Goal: Register for event/course

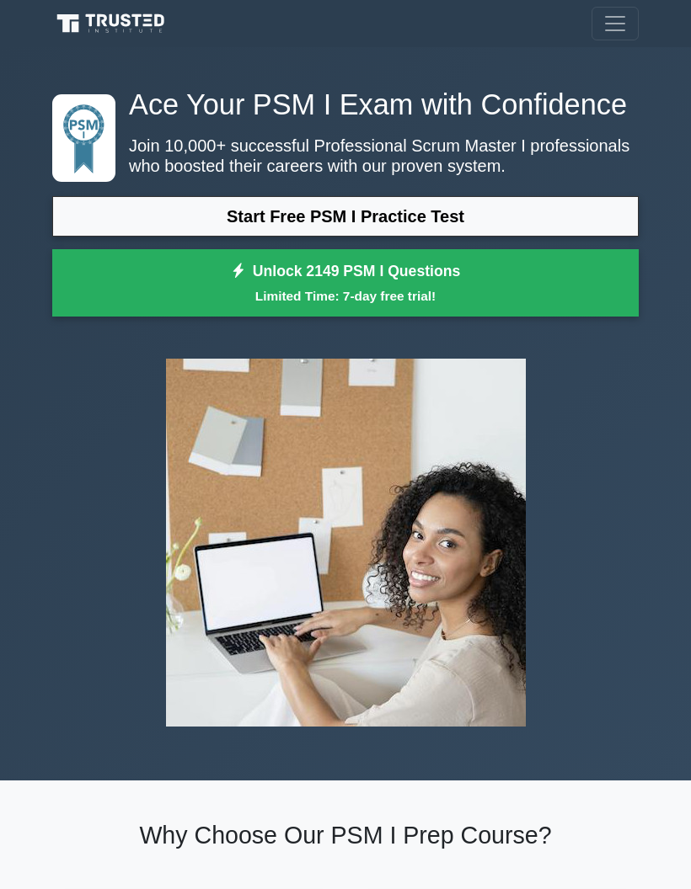
click at [434, 237] on link "Start Free PSM I Practice Test" at bounding box center [345, 216] width 586 height 40
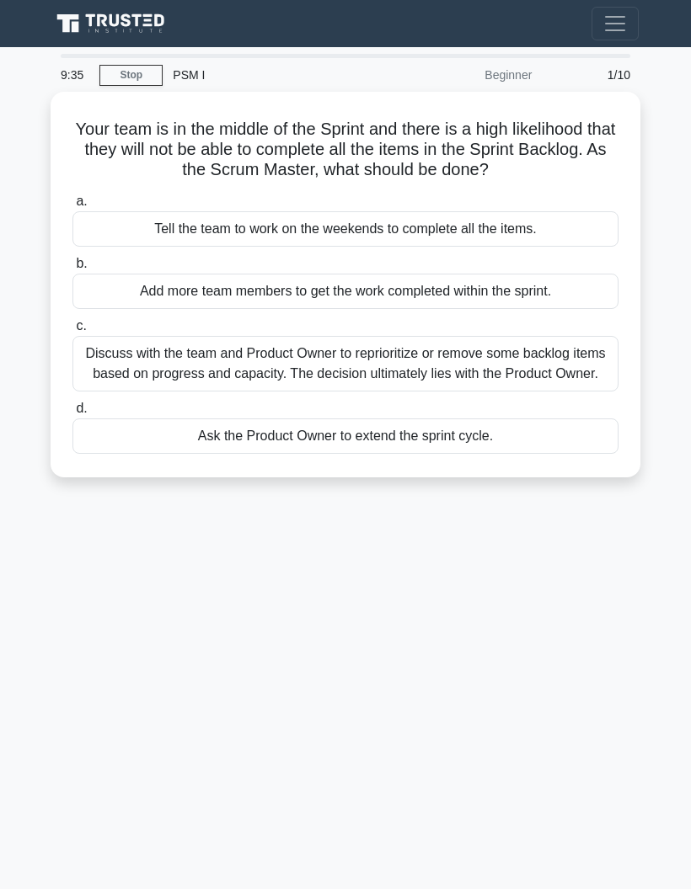
click at [370, 384] on div "Discuss with the team and Product Owner to reprioritize or remove some backlog …" at bounding box center [345, 364] width 546 height 56
click at [72, 332] on input "c. Discuss with the team and Product Owner to reprioritize or remove some backl…" at bounding box center [72, 326] width 0 height 11
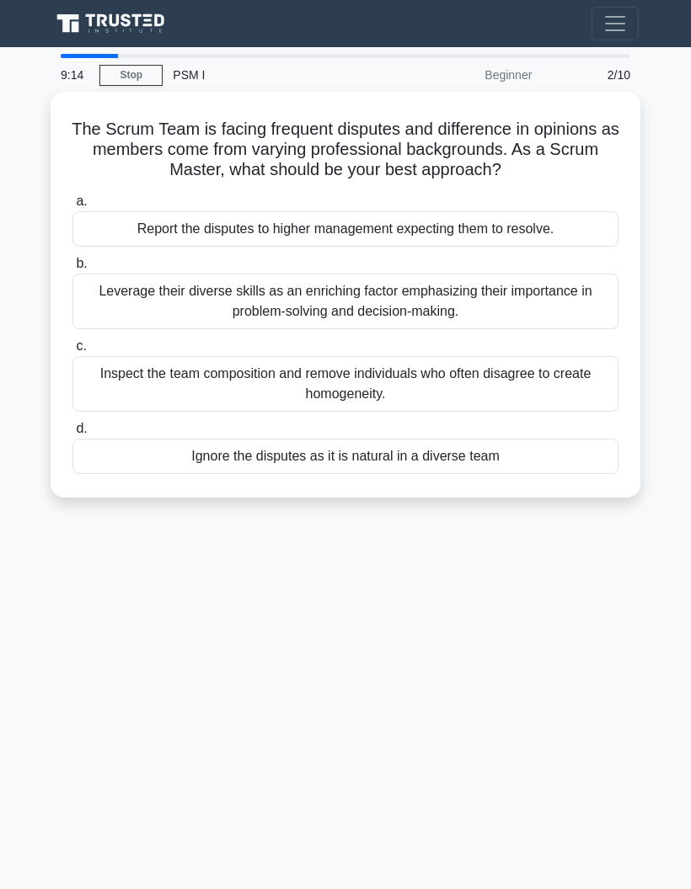
click at [412, 322] on div "Leverage their diverse skills as an enriching factor emphasizing their importan…" at bounding box center [345, 302] width 546 height 56
click at [72, 270] on input "b. Leverage their diverse skills as an enriching factor emphasizing their impor…" at bounding box center [72, 264] width 0 height 11
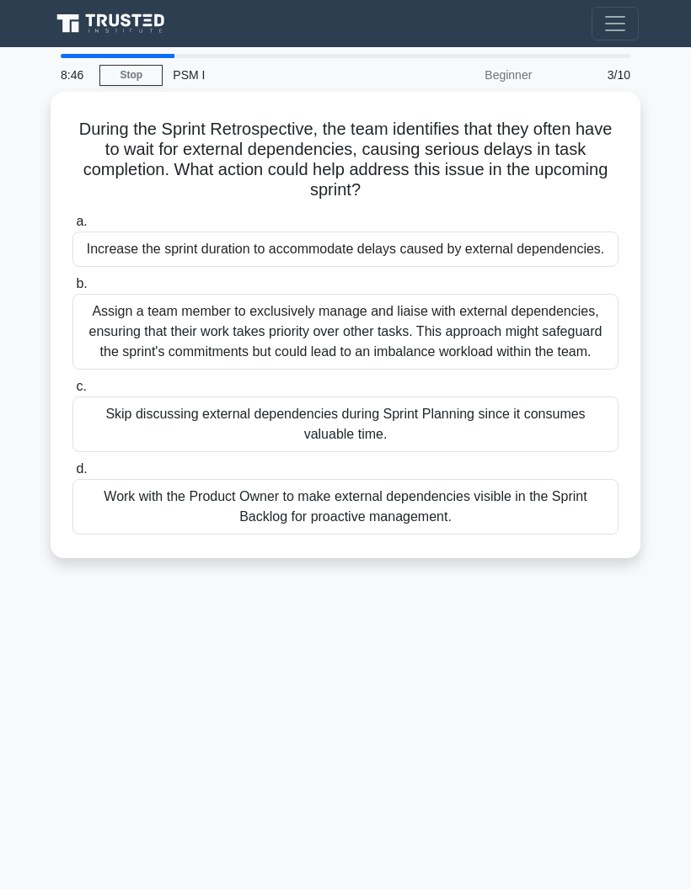
click at [321, 535] on div "Work with the Product Owner to make external dependencies visible in the Sprint…" at bounding box center [345, 507] width 546 height 56
click at [72, 475] on input "d. Work with the Product Owner to make external dependencies visible in the Spr…" at bounding box center [72, 469] width 0 height 11
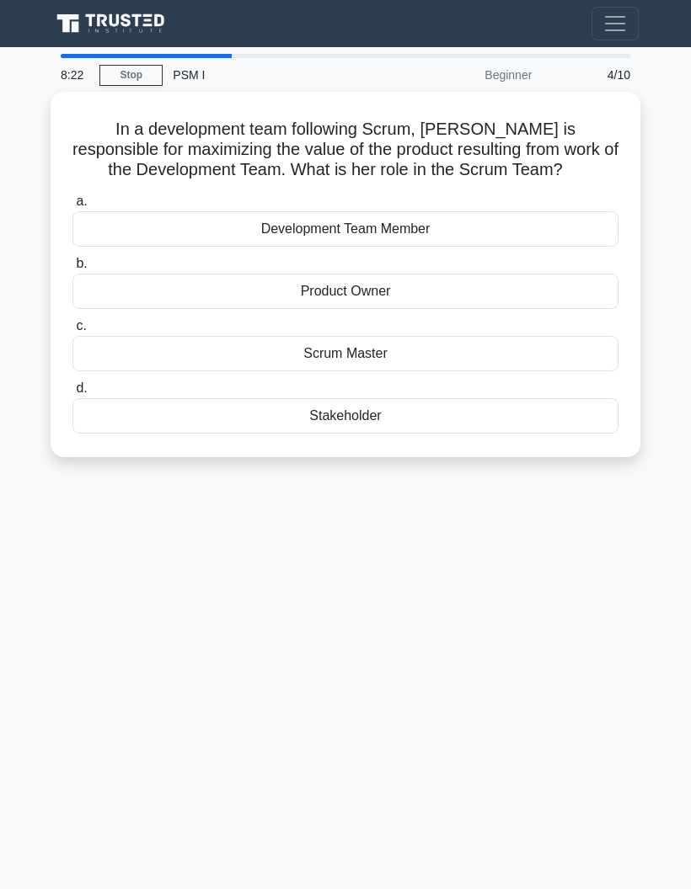
click at [398, 347] on div "Scrum Master" at bounding box center [345, 353] width 546 height 35
click at [72, 332] on input "c. Scrum Master" at bounding box center [72, 326] width 0 height 11
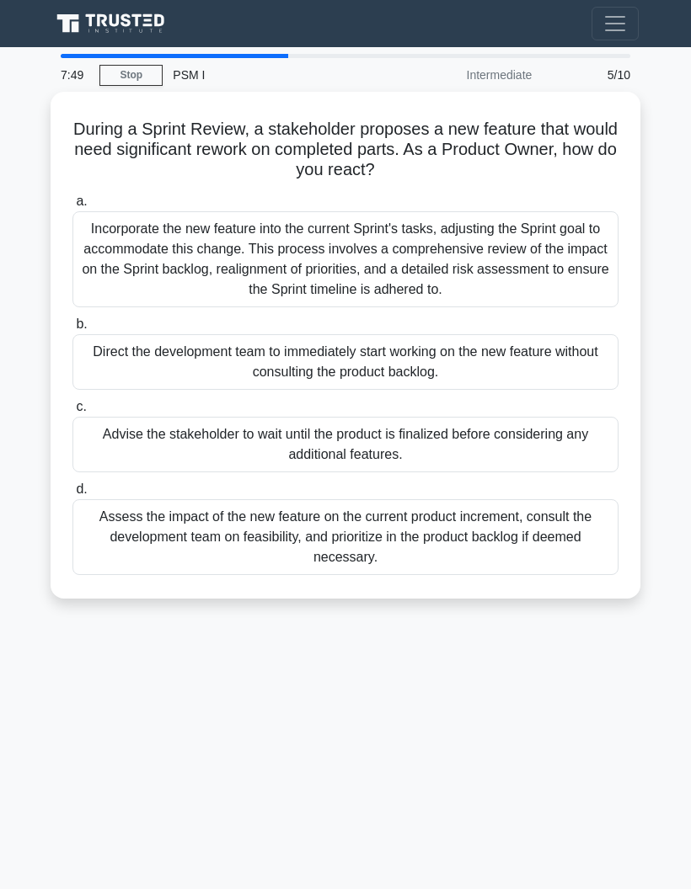
click at [503, 549] on div "Assess the impact of the new feature on the current product increment, consult …" at bounding box center [345, 537] width 546 height 76
click at [72, 495] on input "d. Assess the impact of the new feature on the current product increment, consu…" at bounding box center [72, 489] width 0 height 11
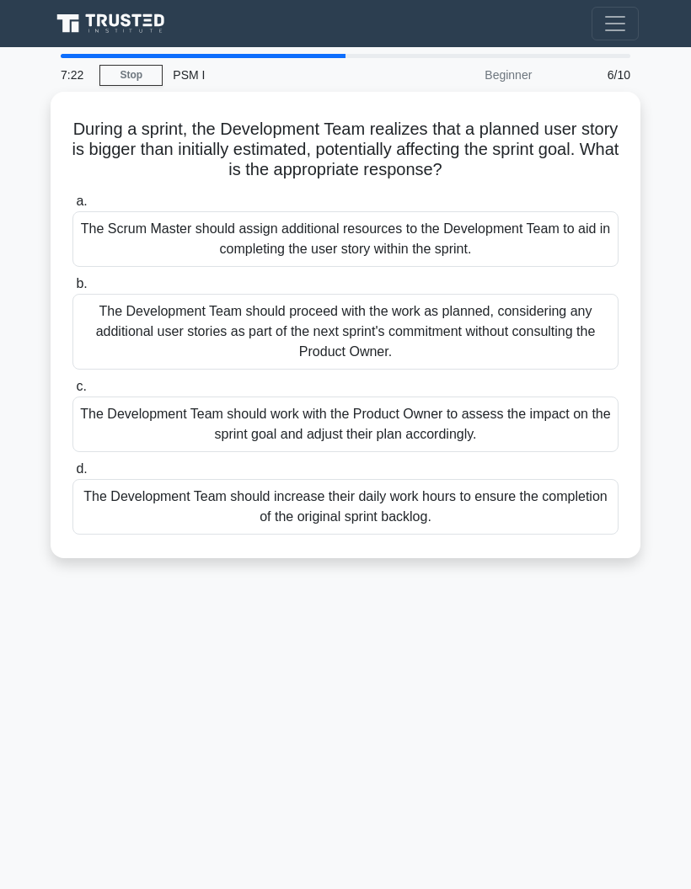
click at [542, 416] on div "The Development Team should work with the Product Owner to assess the impact on…" at bounding box center [345, 425] width 546 height 56
click at [72, 392] on input "c. The Development Team should work with the Product Owner to assess the impact…" at bounding box center [72, 387] width 0 height 11
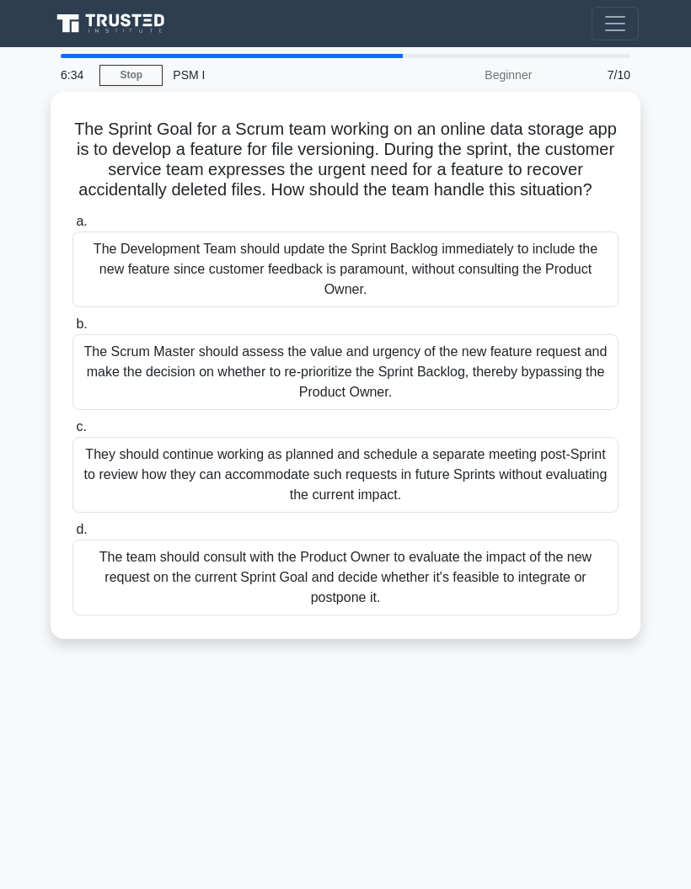
click at [494, 602] on div "The team should consult with the Product Owner to evaluate the impact of the ne…" at bounding box center [345, 578] width 546 height 76
click at [72, 536] on input "d. The team should consult with the Product Owner to evaluate the impact of the…" at bounding box center [72, 530] width 0 height 11
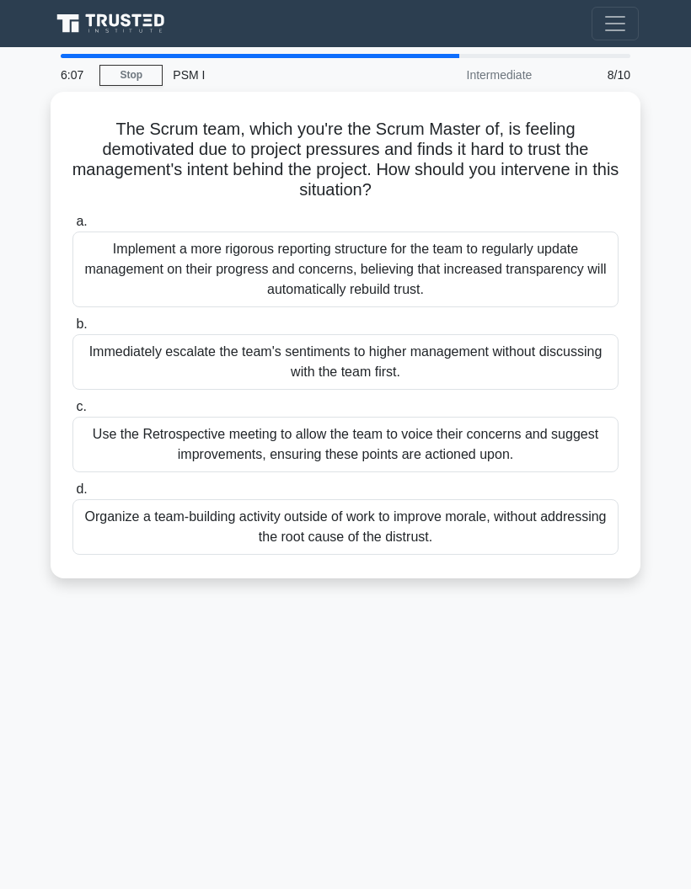
click at [551, 440] on div "Use the Retrospective meeting to allow the team to voice their concerns and sug…" at bounding box center [345, 445] width 546 height 56
click at [72, 413] on input "c. Use the Retrospective meeting to allow the team to voice their concerns and …" at bounding box center [72, 407] width 0 height 11
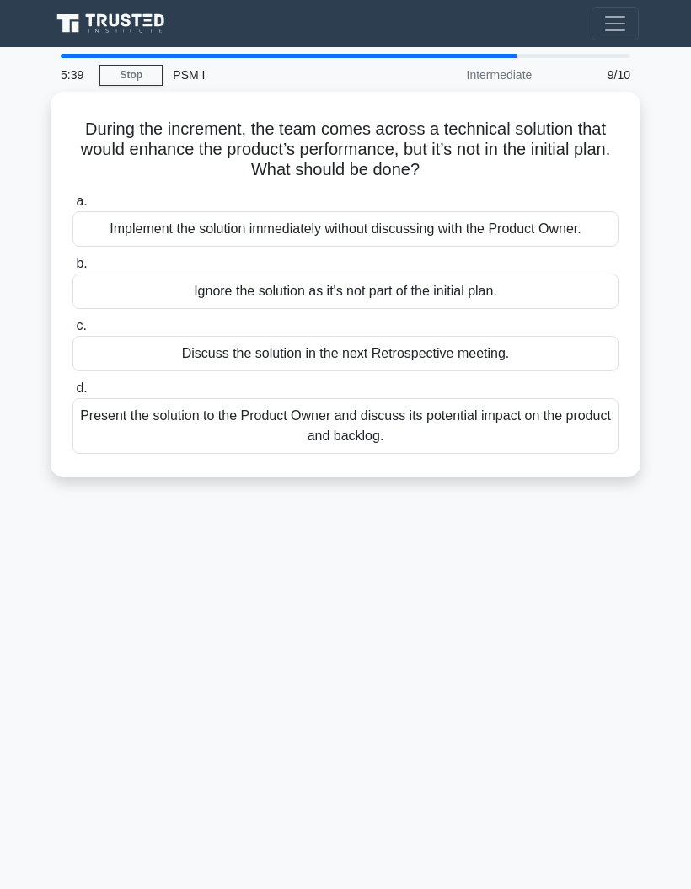
click at [532, 439] on div "Present the solution to the Product Owner and discuss its potential impact on t…" at bounding box center [345, 426] width 546 height 56
click at [72, 394] on input "d. Present the solution to the Product Owner and discuss its potential impact o…" at bounding box center [72, 388] width 0 height 11
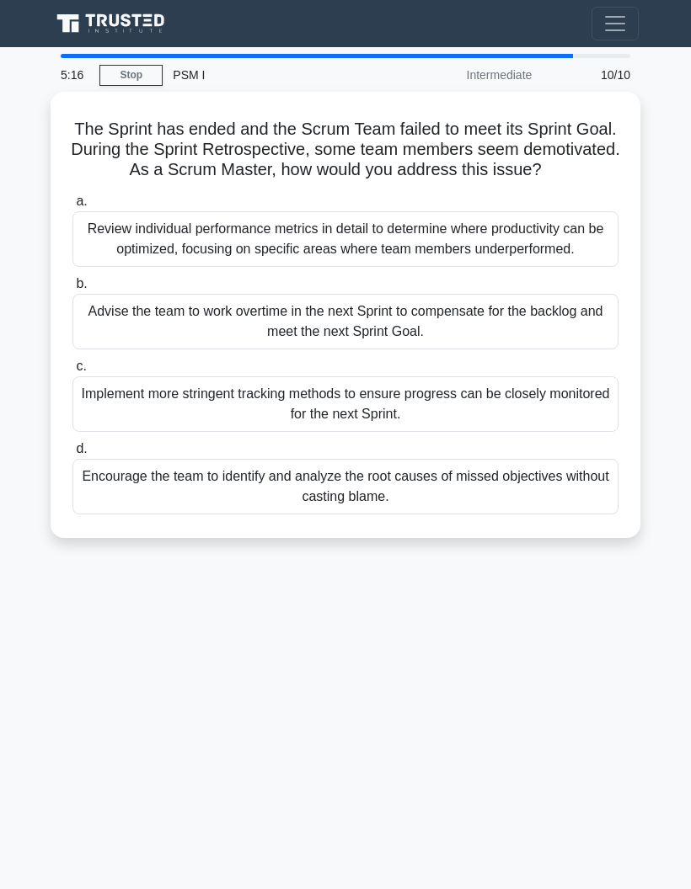
click at [446, 515] on div "Encourage the team to identify and analyze the root causes of missed objectives…" at bounding box center [345, 487] width 546 height 56
click at [72, 455] on input "d. Encourage the team to identify and analyze the root causes of missed objecti…" at bounding box center [72, 449] width 0 height 11
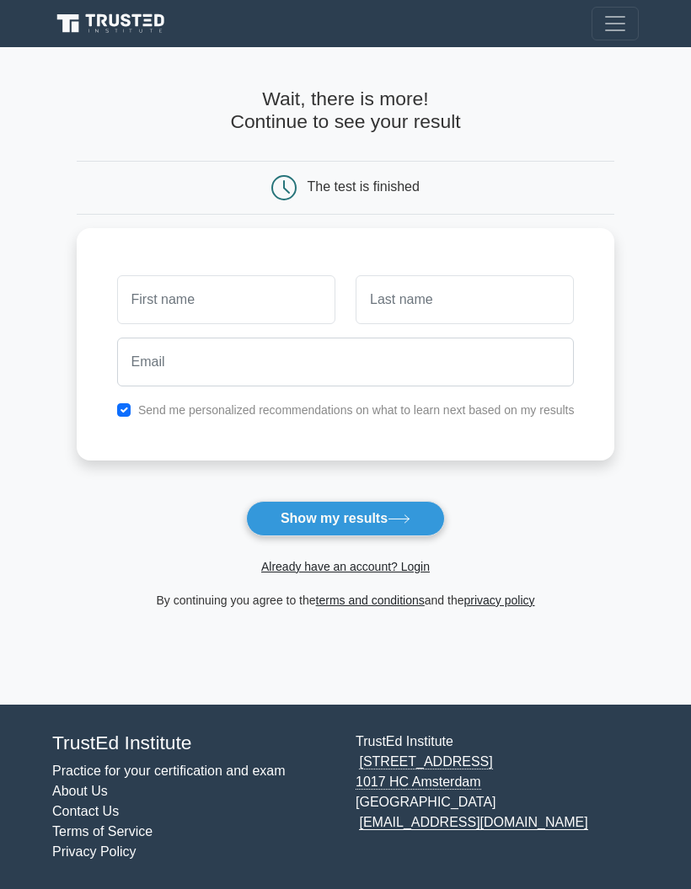
click at [130, 304] on input "text" at bounding box center [226, 299] width 218 height 49
type input "[PERSON_NAME]"
click at [498, 293] on input "text" at bounding box center [464, 299] width 218 height 49
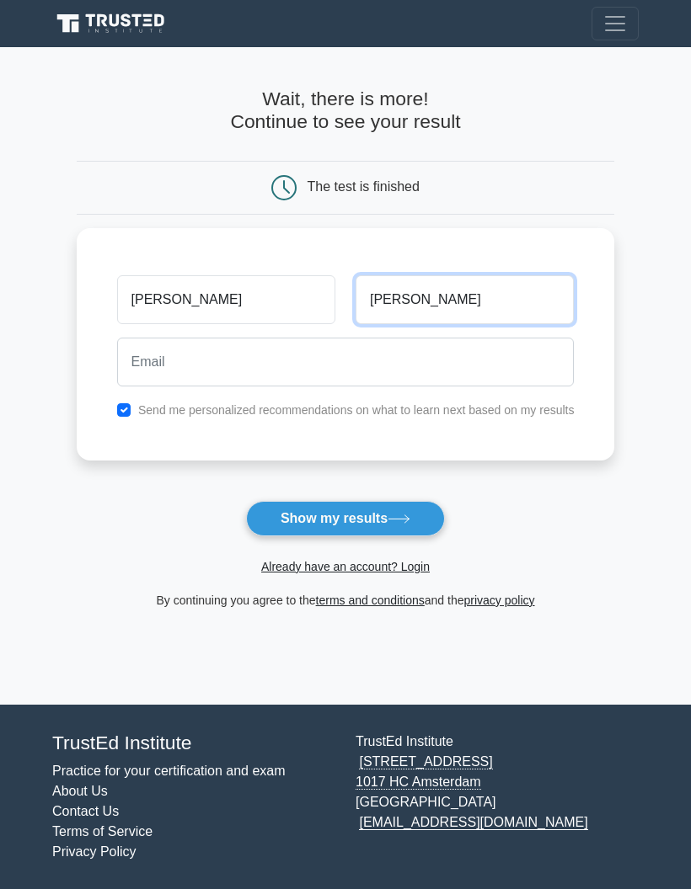
type input "Nanduri"
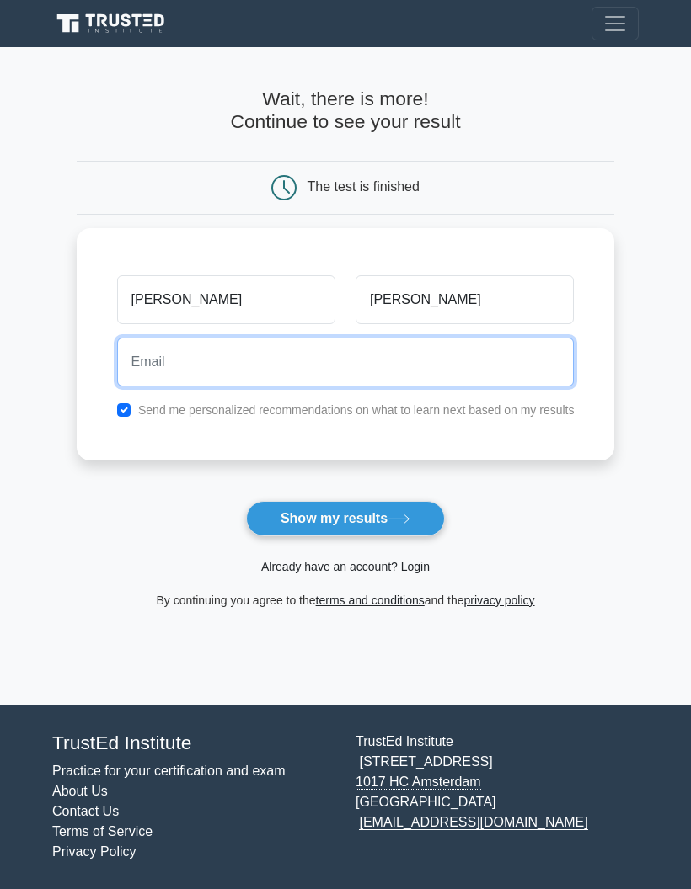
click at [121, 353] on input "email" at bounding box center [345, 362] width 457 height 49
type input "lalithalavanya.nanduri@gmail.com"
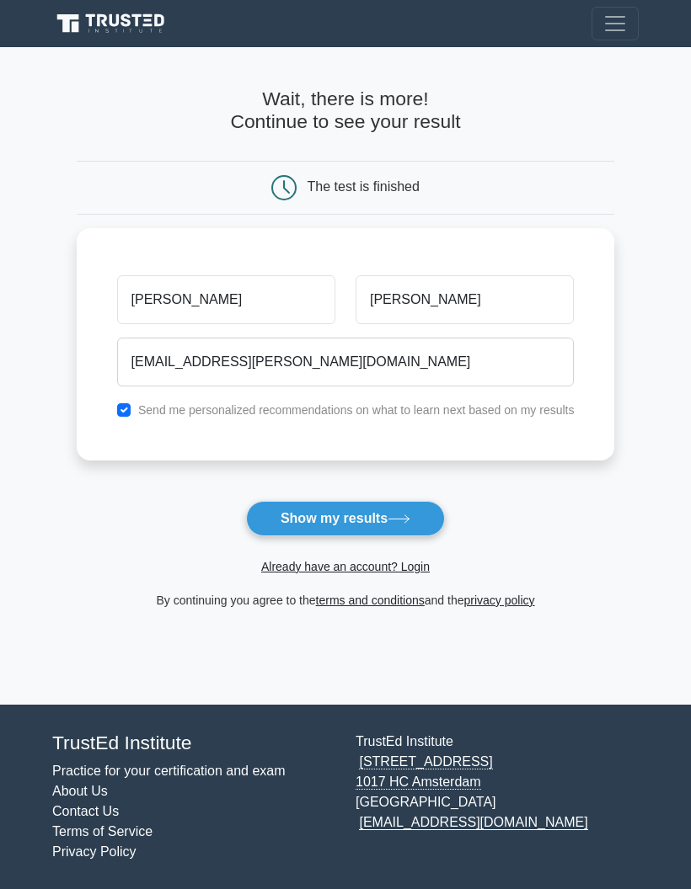
click at [117, 403] on input "checkbox" at bounding box center [123, 409] width 13 height 13
checkbox input "false"
click at [368, 513] on button "Show my results" at bounding box center [345, 518] width 199 height 35
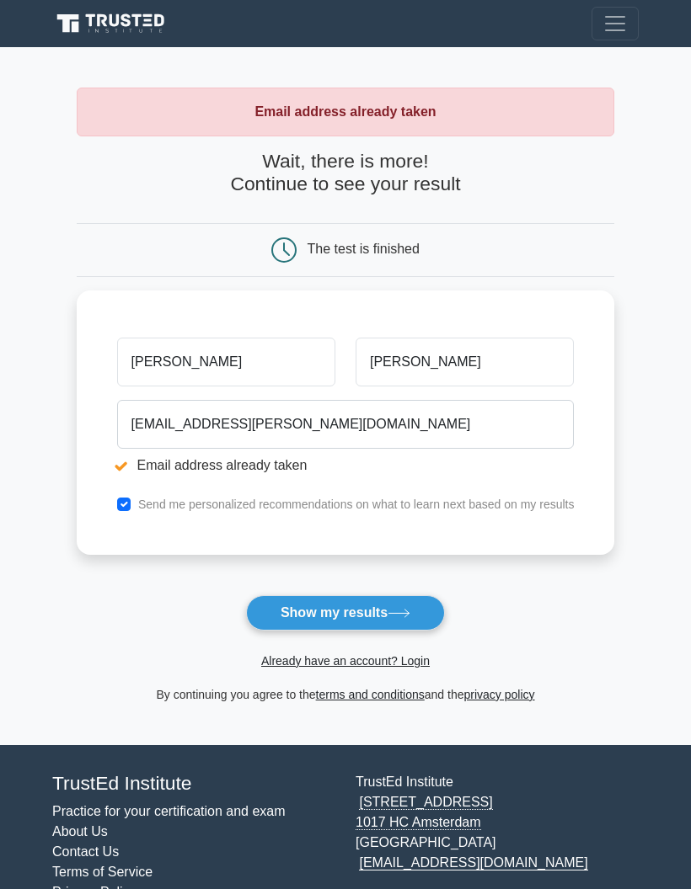
click at [424, 656] on link "Already have an account? Login" at bounding box center [345, 660] width 168 height 13
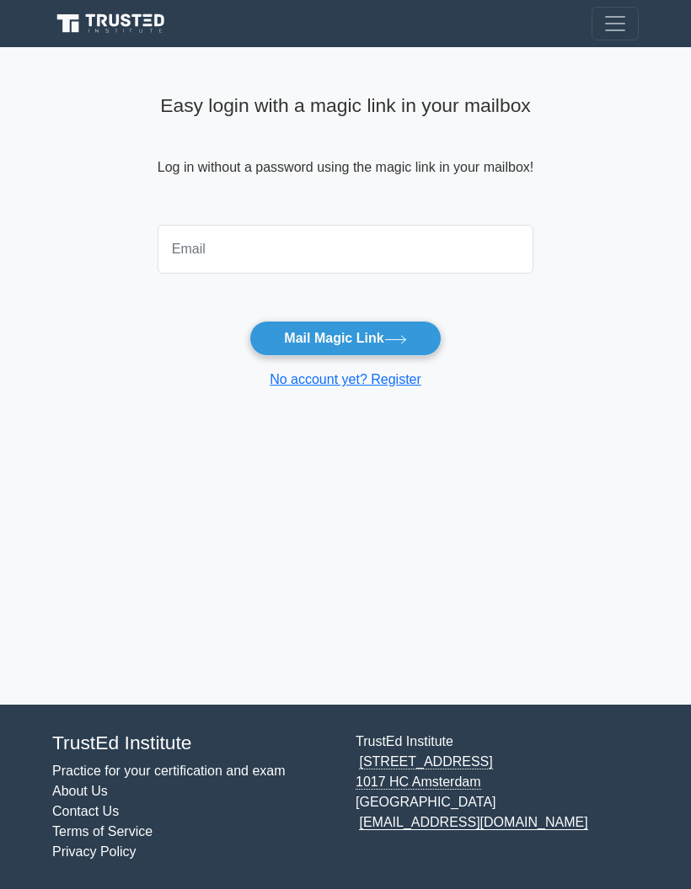
click at [173, 250] on input "email" at bounding box center [345, 249] width 376 height 49
